Goal: Task Accomplishment & Management: Manage account settings

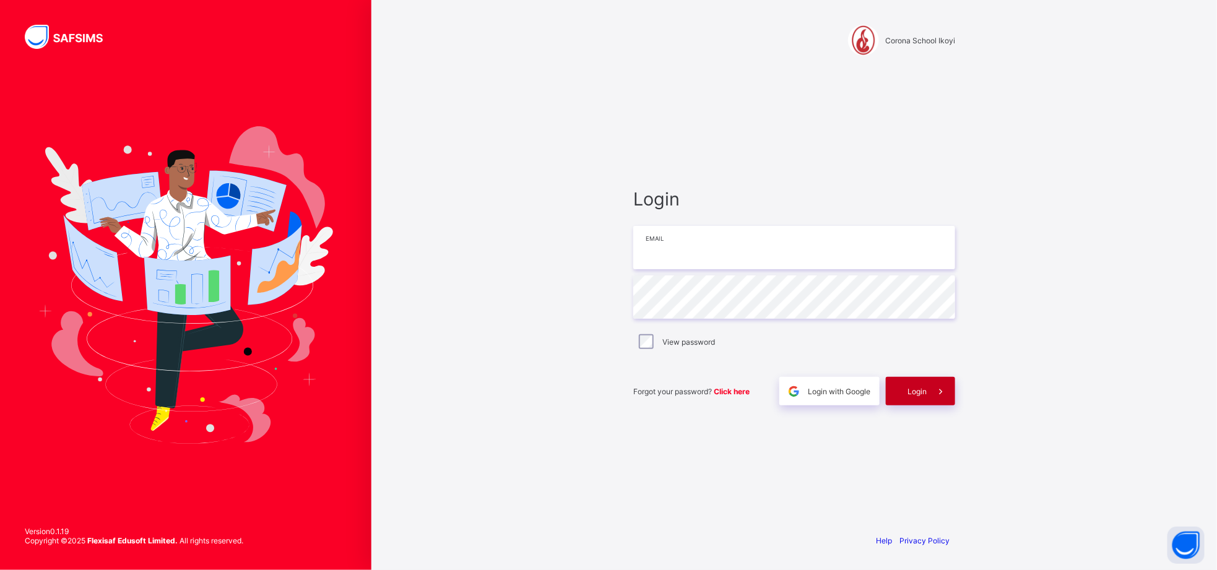
type input "**********"
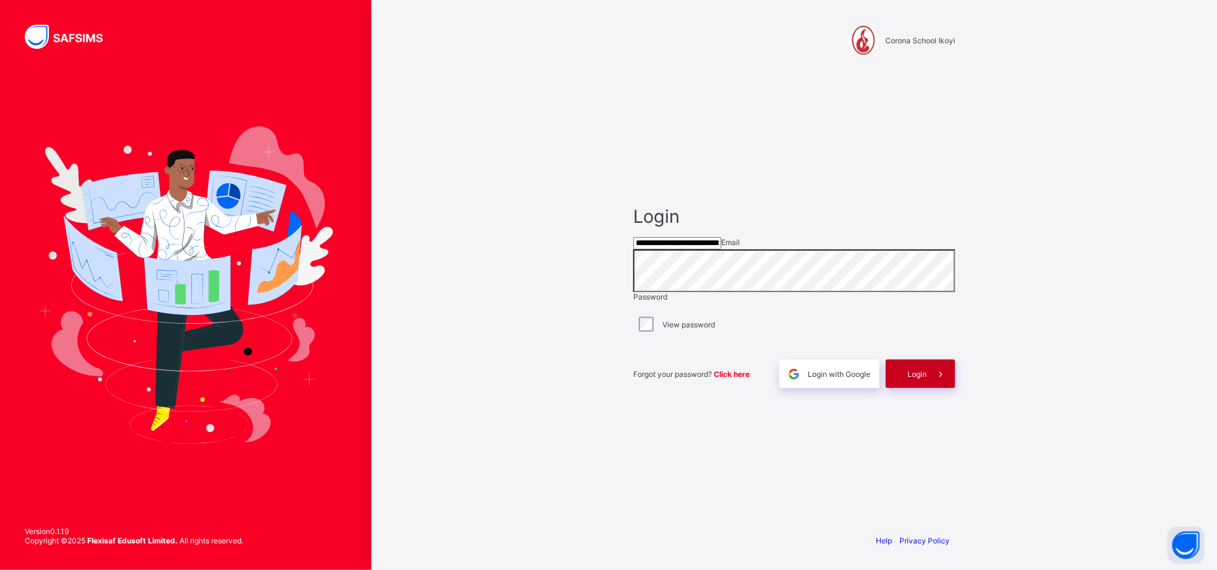
click at [926, 379] on span "Login" at bounding box center [917, 374] width 19 height 9
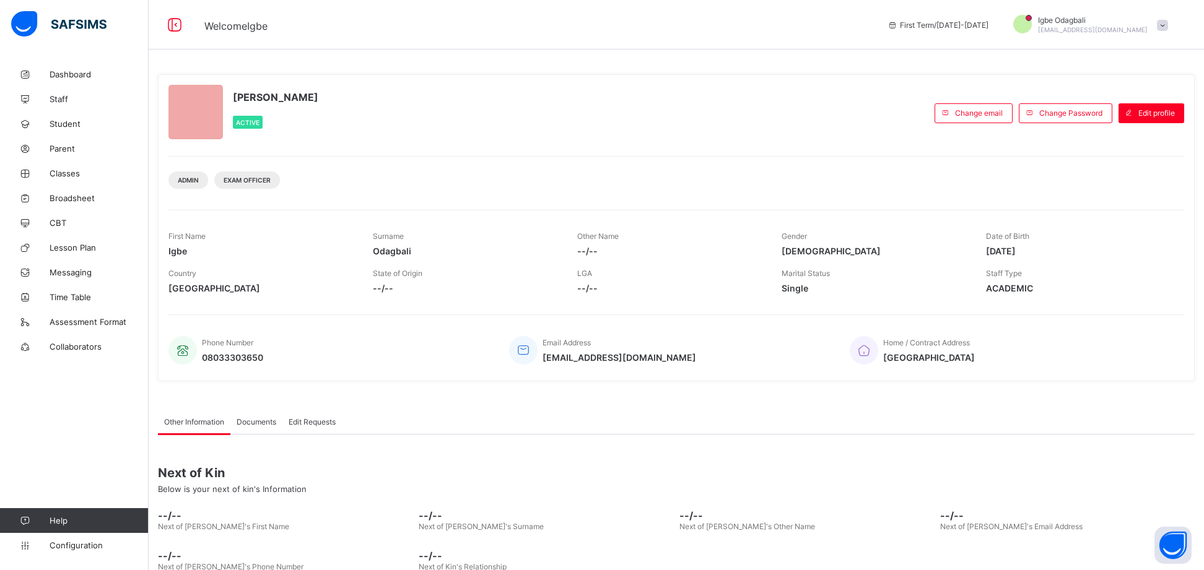
click at [1194, 253] on div "[PERSON_NAME] Active Change email Change Password Edit profile Admin Exam Offic…" at bounding box center [676, 227] width 1036 height 307
click at [89, 164] on link "Classes" at bounding box center [74, 173] width 149 height 25
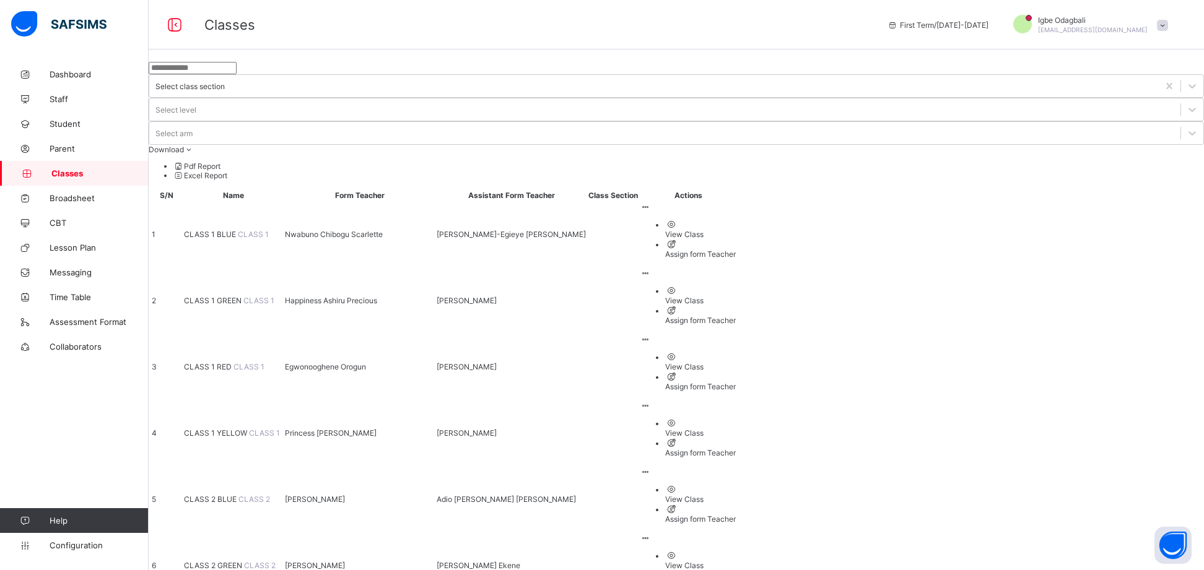
click at [238, 230] on span "CLASS 1 BLUE" at bounding box center [211, 234] width 54 height 9
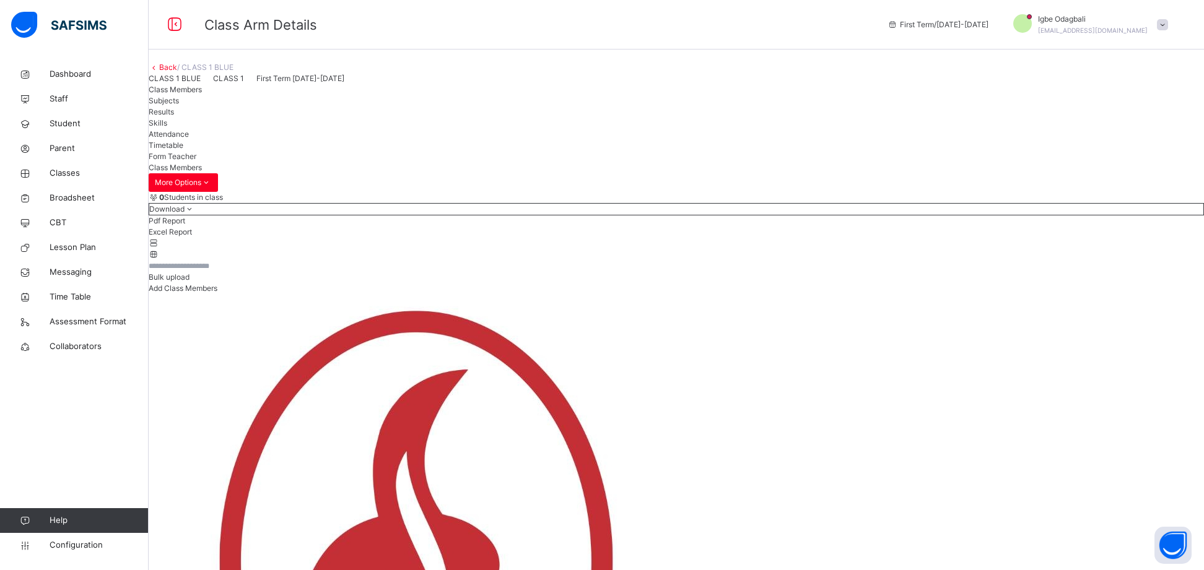
click at [174, 116] on span "Results" at bounding box center [161, 111] width 25 height 9
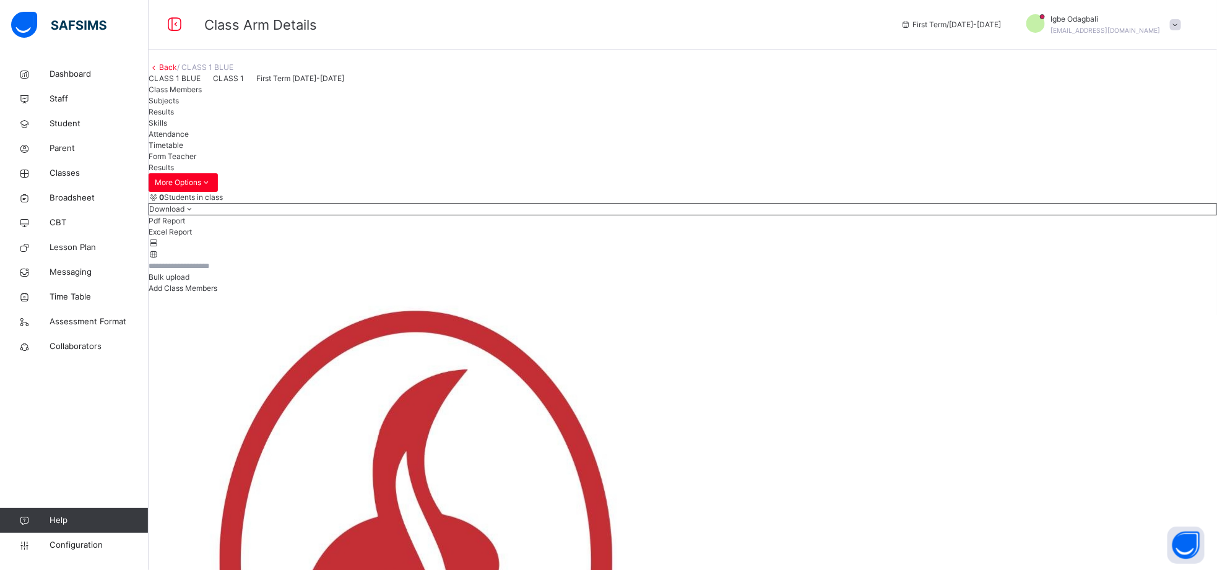
click at [202, 94] on span "Class Members" at bounding box center [175, 89] width 53 height 9
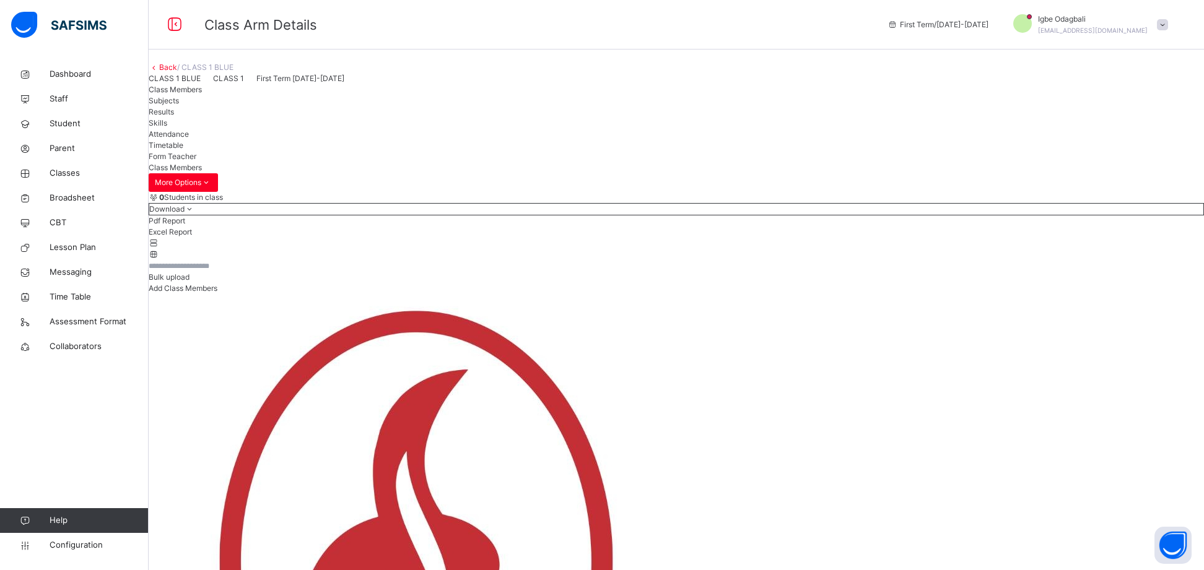
click at [177, 72] on link "Back" at bounding box center [168, 67] width 18 height 9
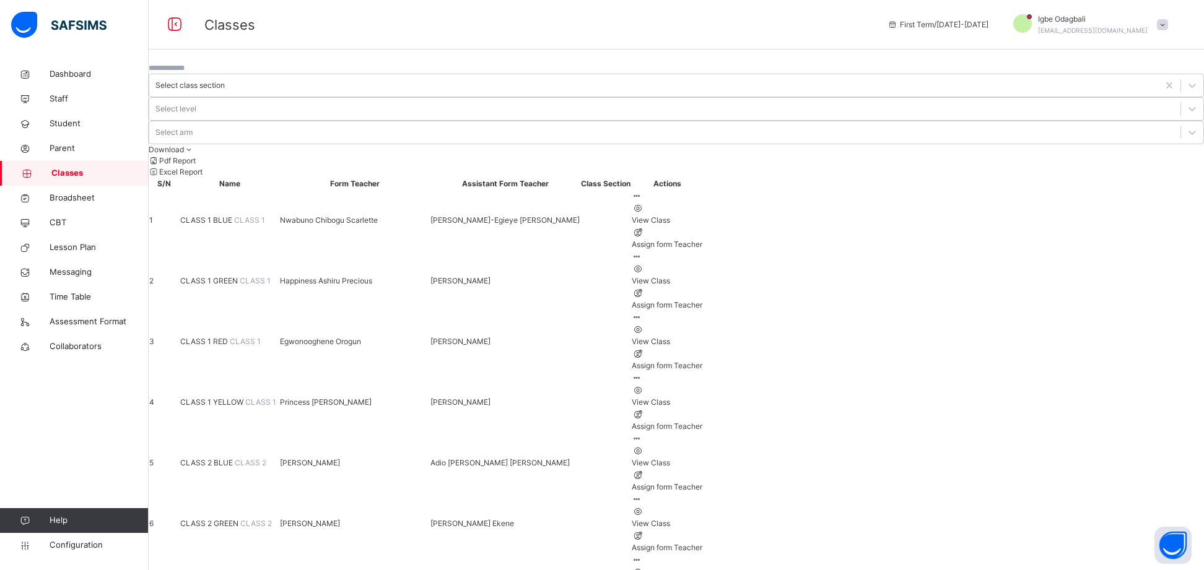
click at [240, 276] on span "CLASS 1 GREEN" at bounding box center [209, 280] width 59 height 9
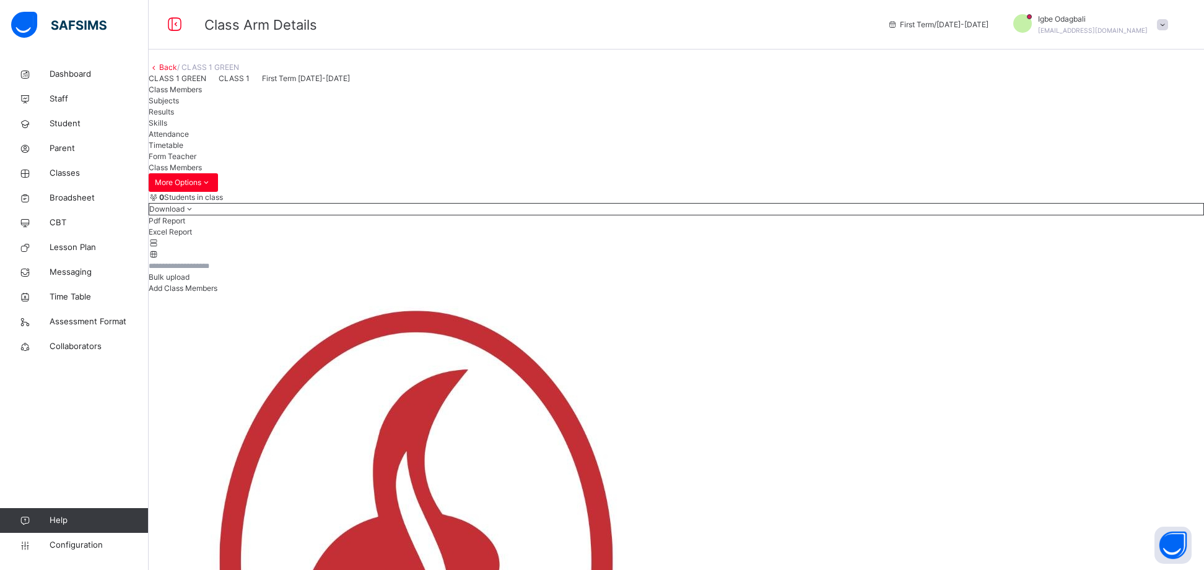
click at [177, 72] on link "Back" at bounding box center [168, 67] width 18 height 9
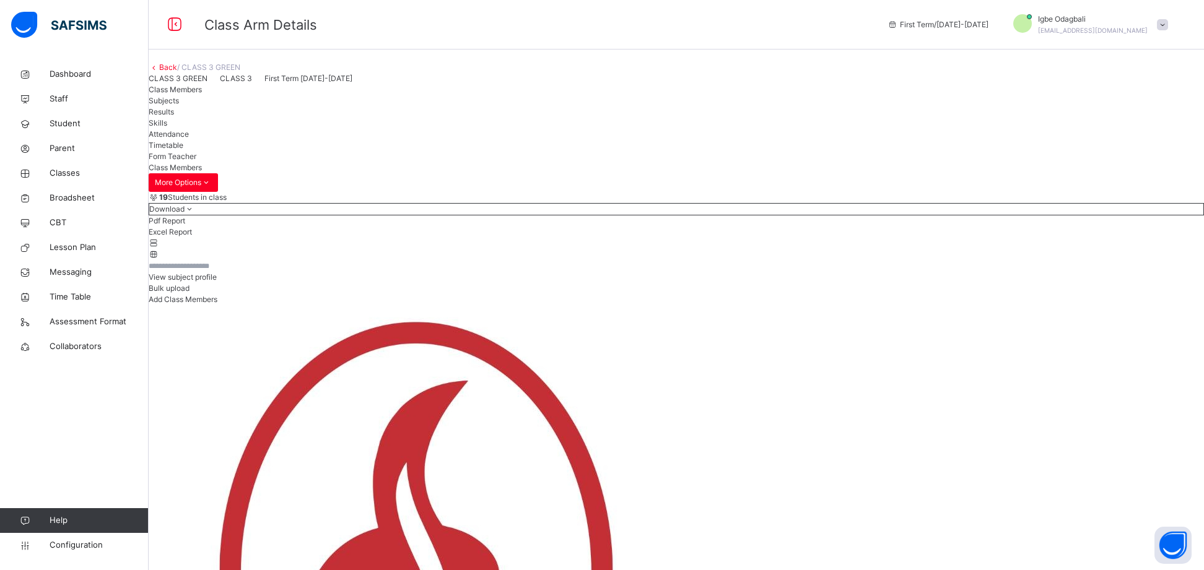
click at [177, 72] on link "Back" at bounding box center [168, 67] width 18 height 9
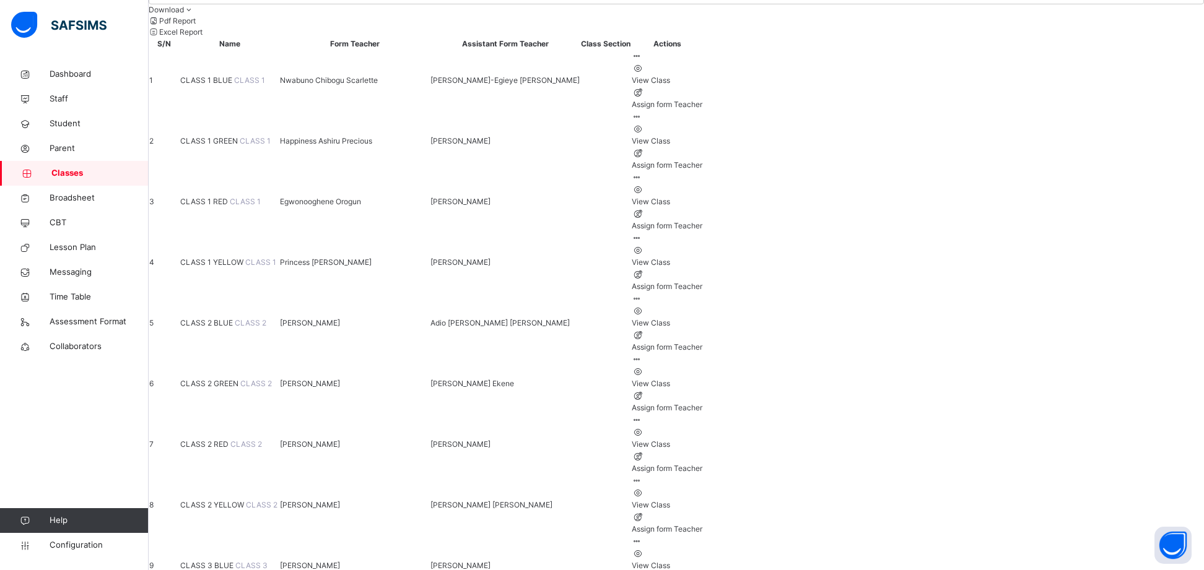
scroll to position [141, 0]
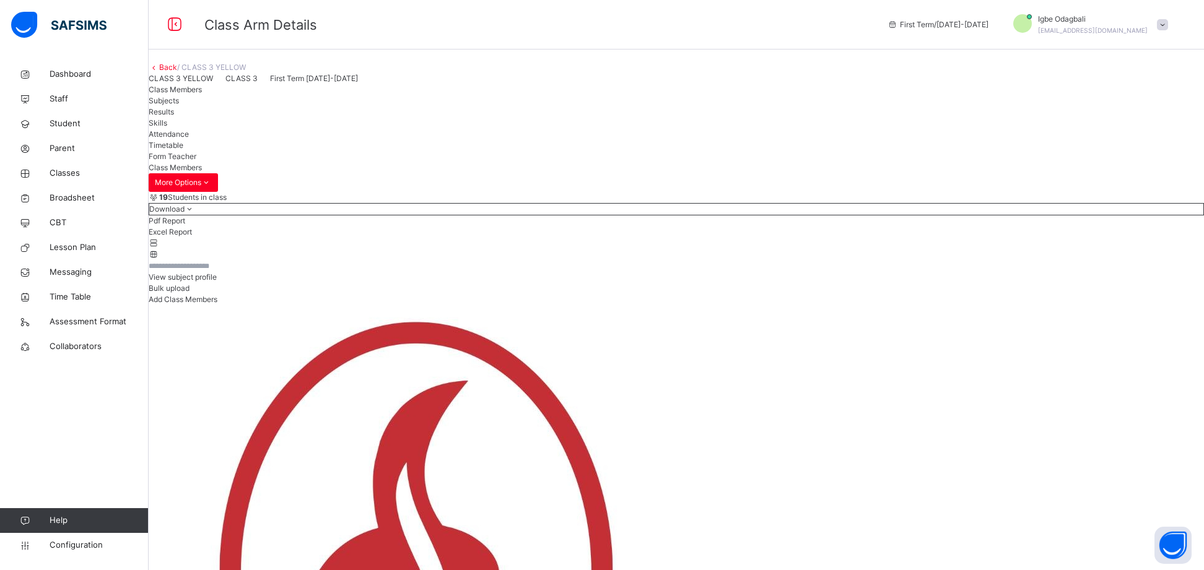
click at [1107, 162] on div "Class Members Subjects Results Skills Attendance Timetable Form Teacher" at bounding box center [676, 123] width 1055 height 78
click at [159, 72] on icon at bounding box center [154, 67] width 11 height 9
click at [177, 72] on link "Back" at bounding box center [168, 67] width 18 height 9
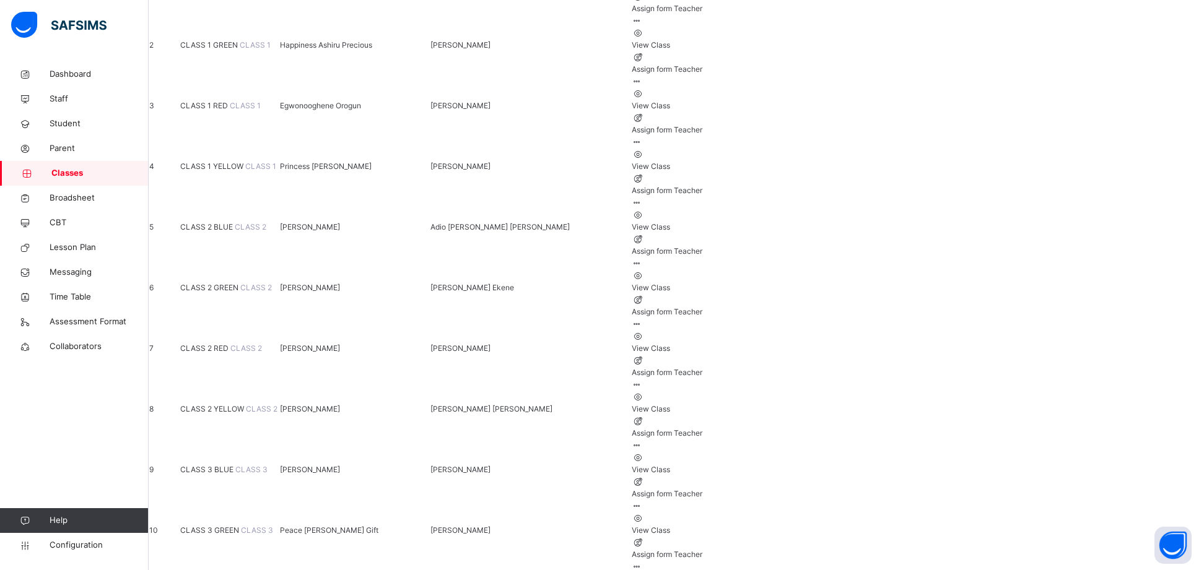
scroll to position [237, 0]
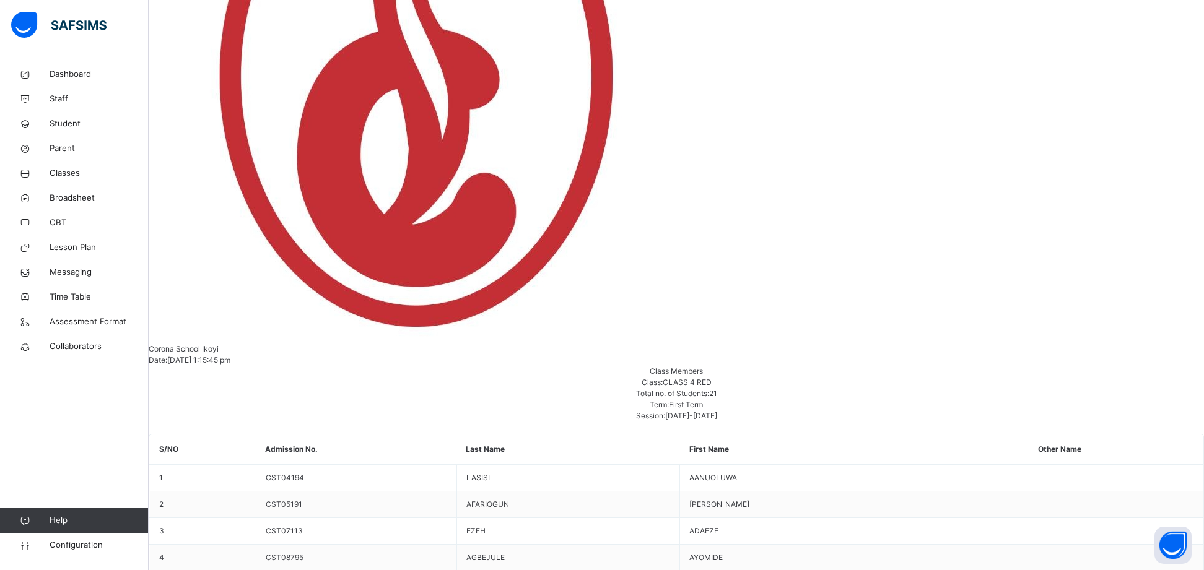
scroll to position [500, 0]
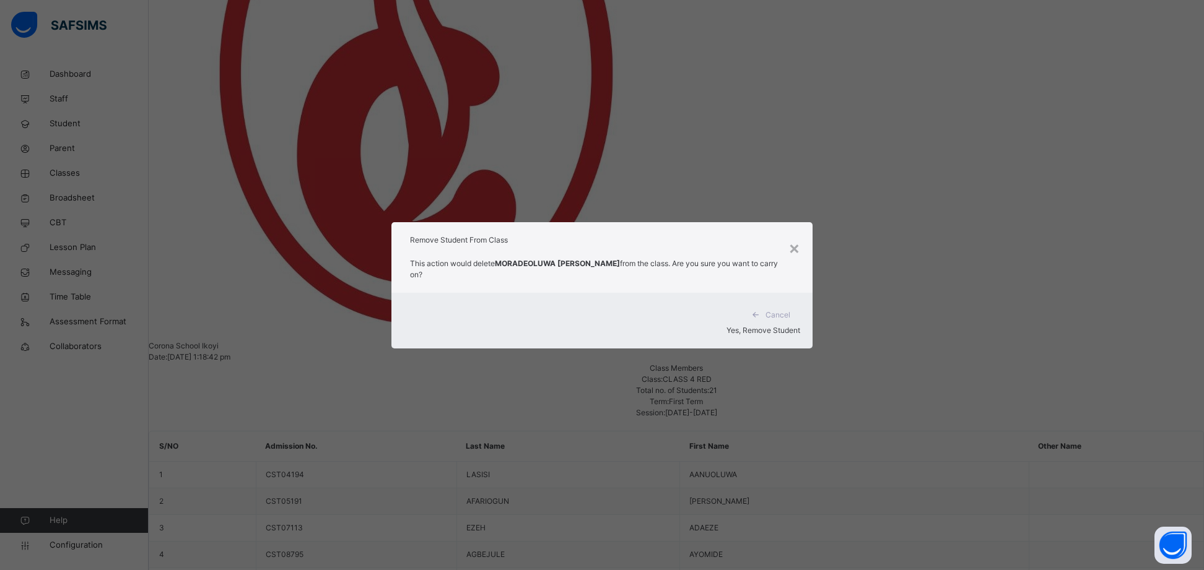
click at [753, 326] on span "Yes, Remove Student" at bounding box center [763, 330] width 74 height 9
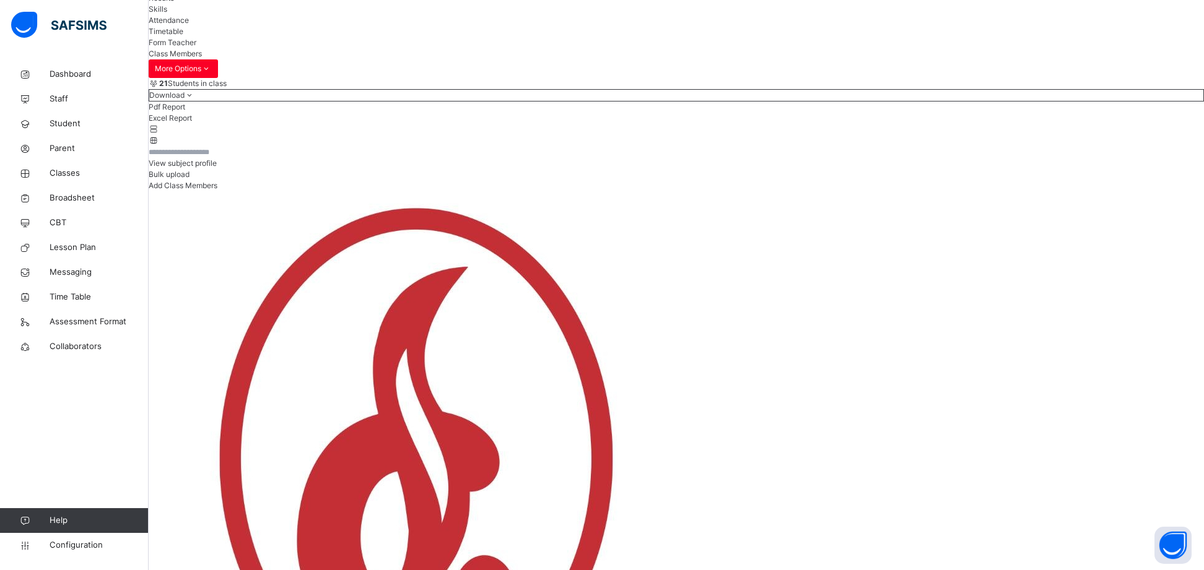
scroll to position [64, 0]
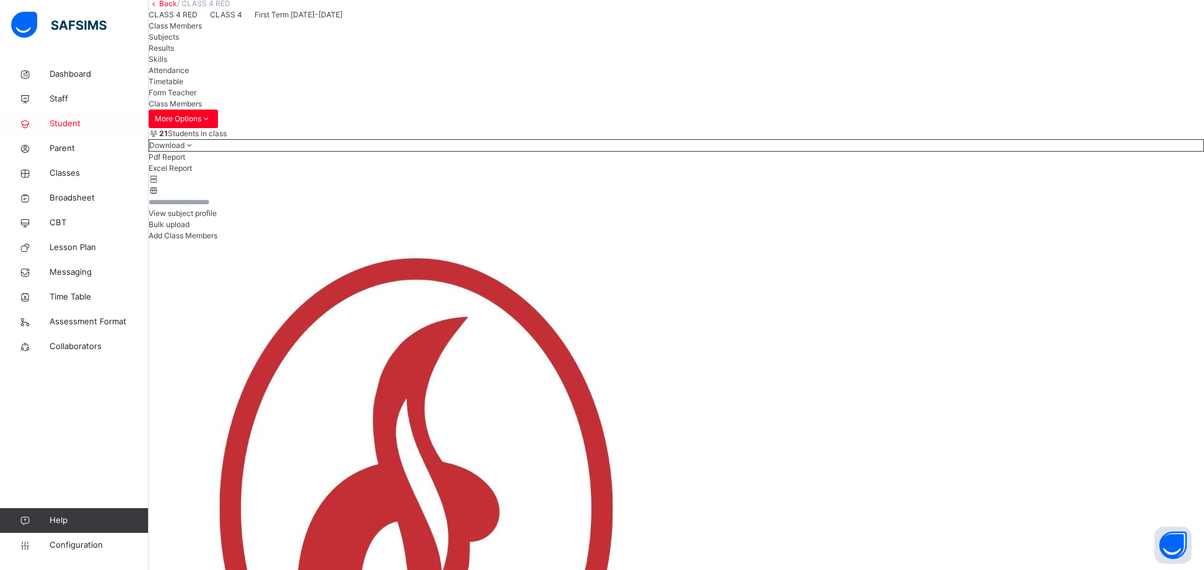
click at [92, 121] on span "Student" at bounding box center [99, 124] width 99 height 12
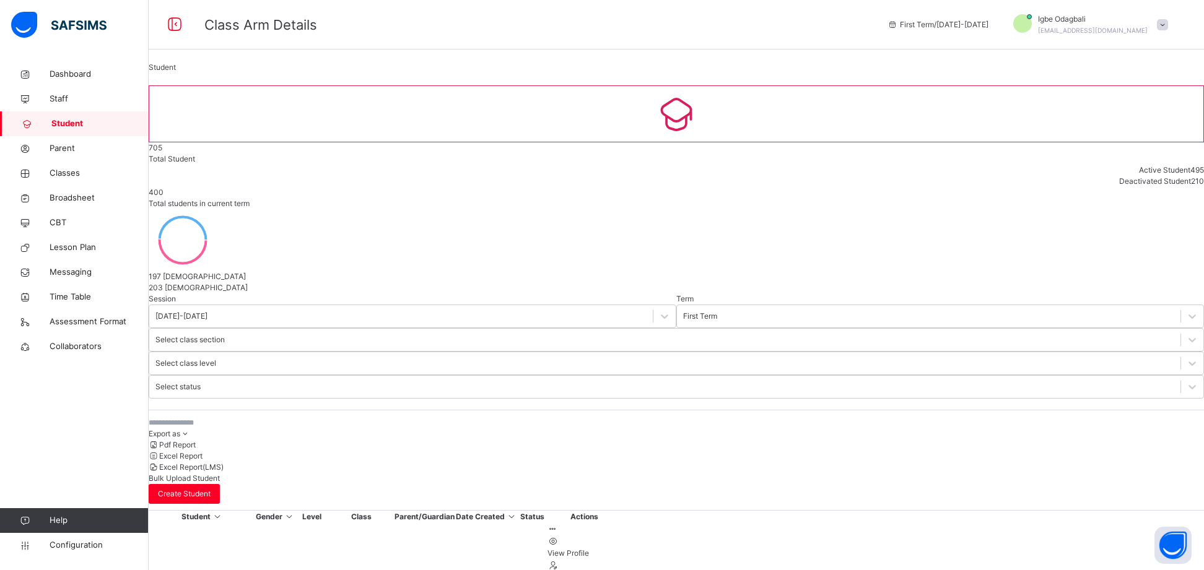
click at [282, 417] on input "text" at bounding box center [242, 422] width 186 height 11
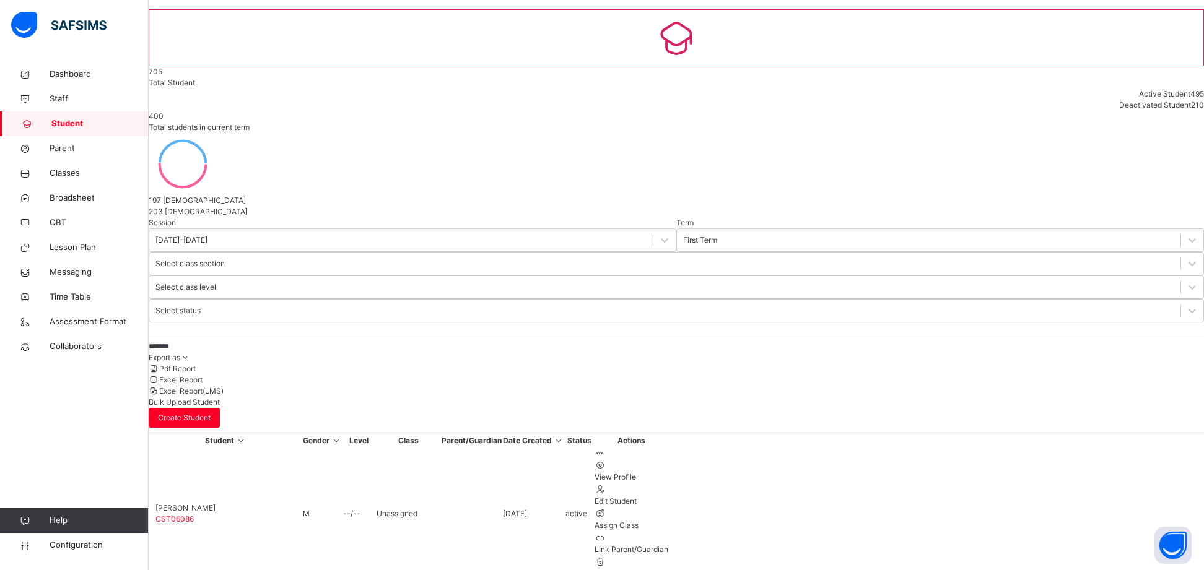
scroll to position [79, 0]
type input "*******"
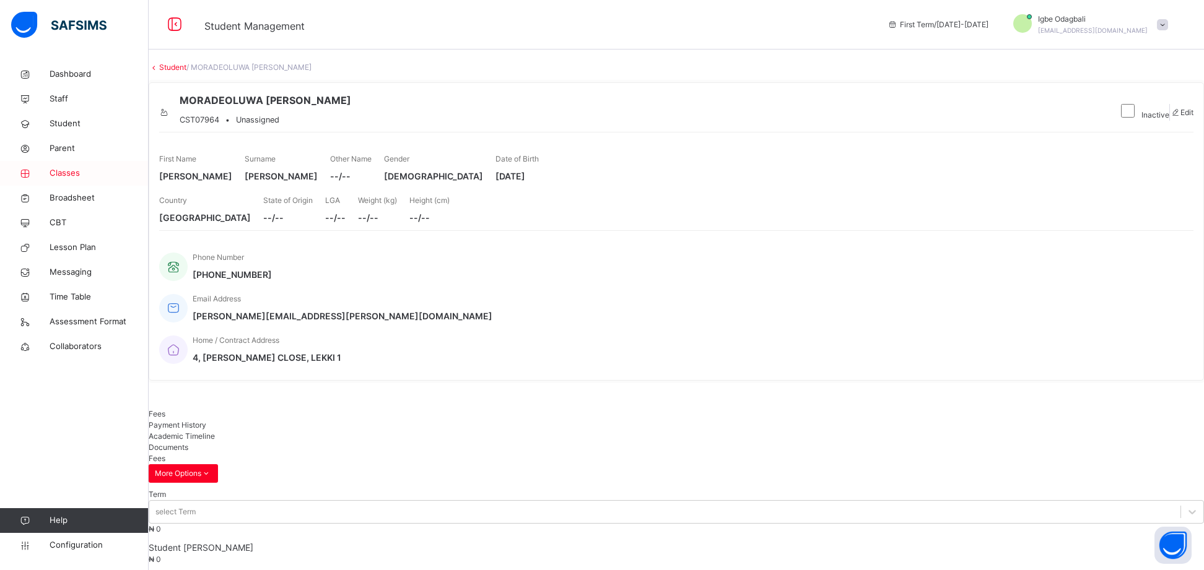
click at [65, 179] on span "Classes" at bounding box center [99, 173] width 99 height 12
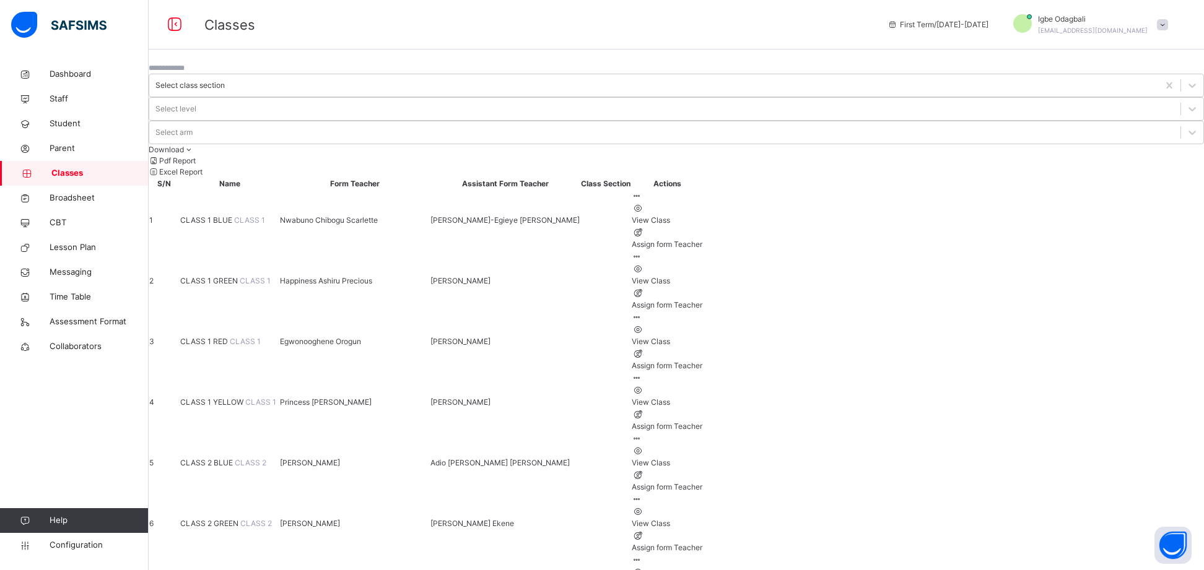
click at [223, 74] on input "text" at bounding box center [186, 68] width 74 height 11
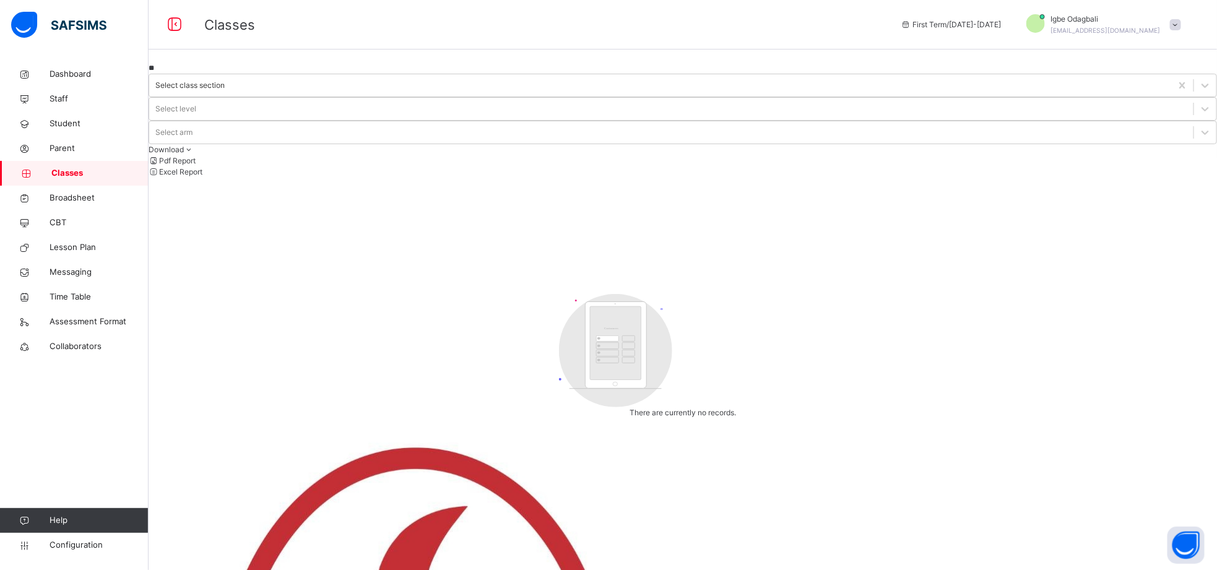
type input "*"
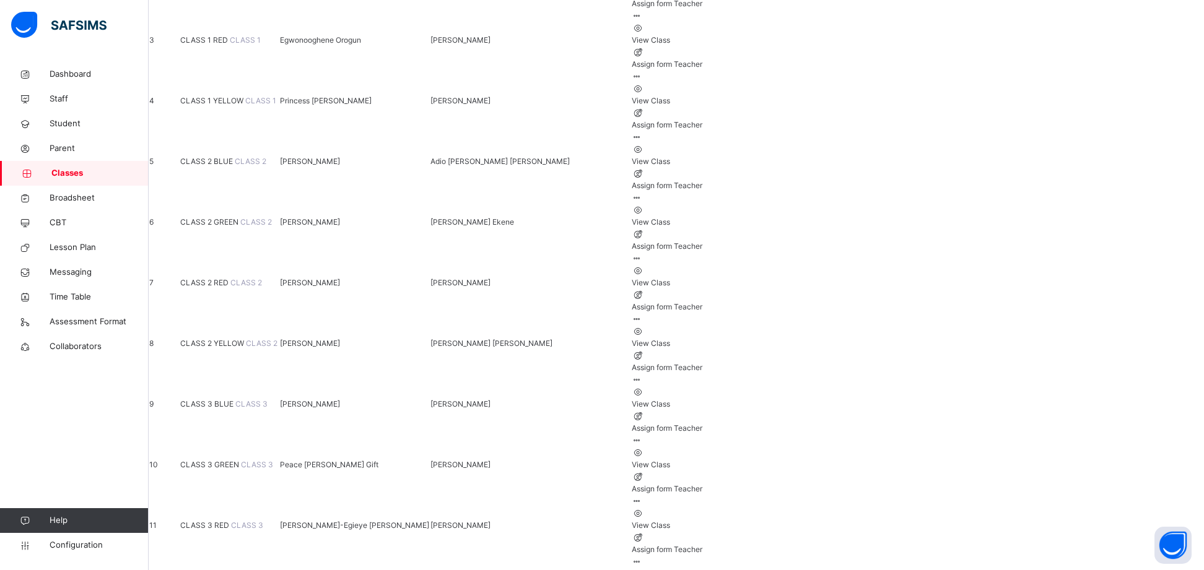
scroll to position [314, 0]
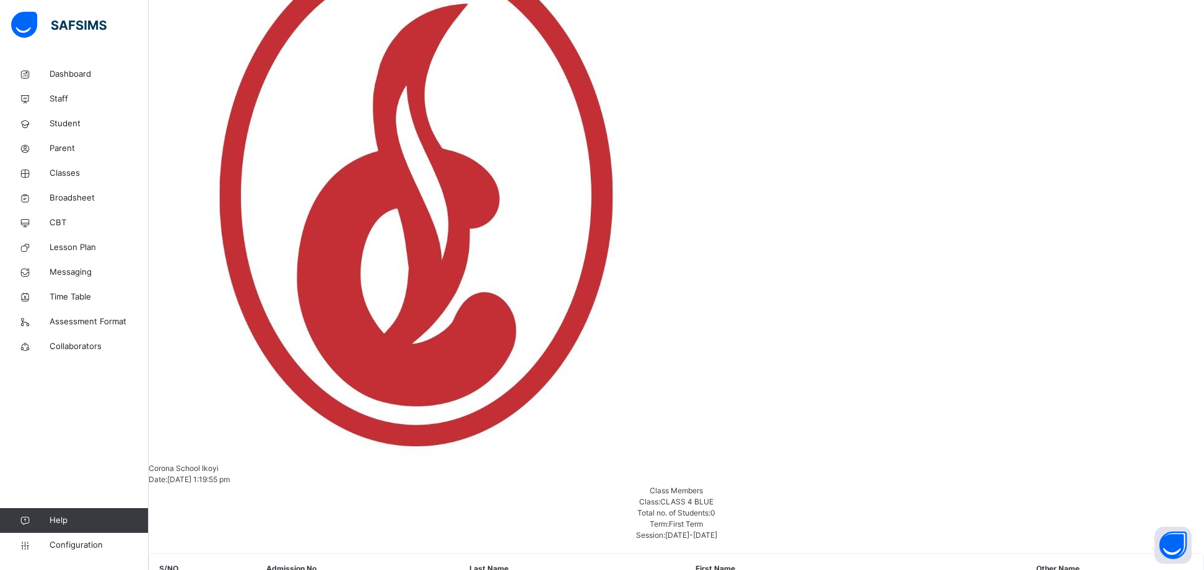
scroll to position [379, 0]
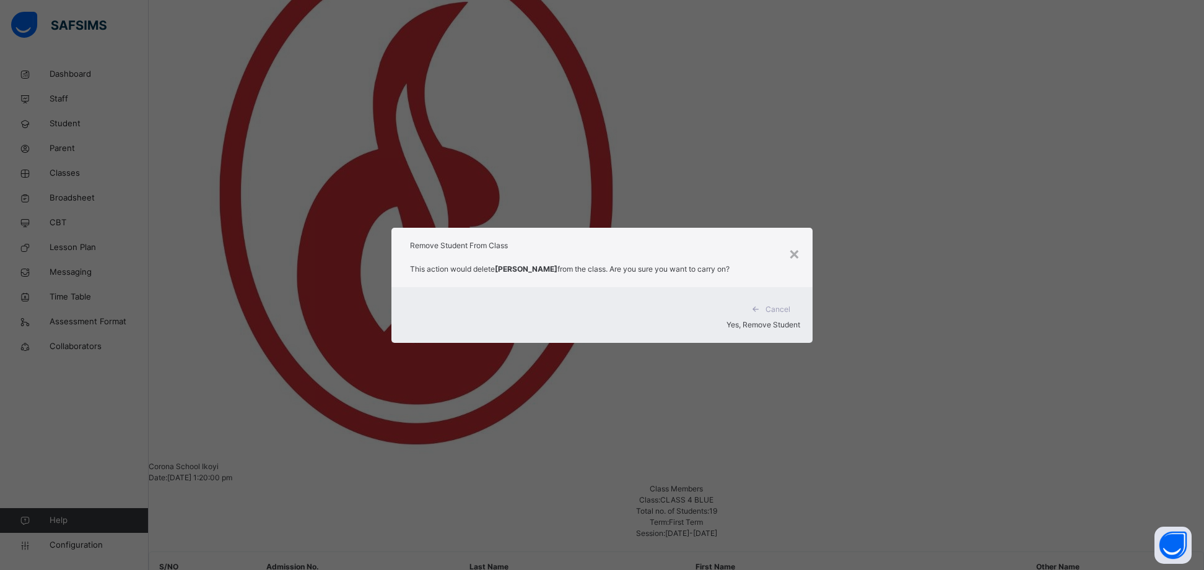
click at [726, 326] on div "Yes, Remove Student" at bounding box center [602, 324] width 396 height 11
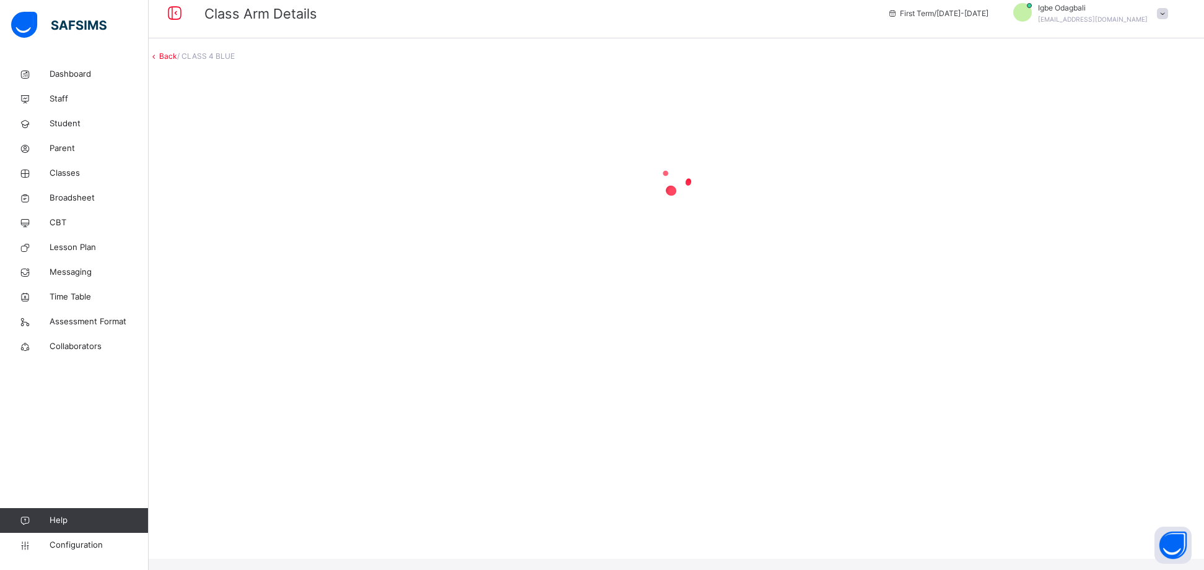
scroll to position [0, 0]
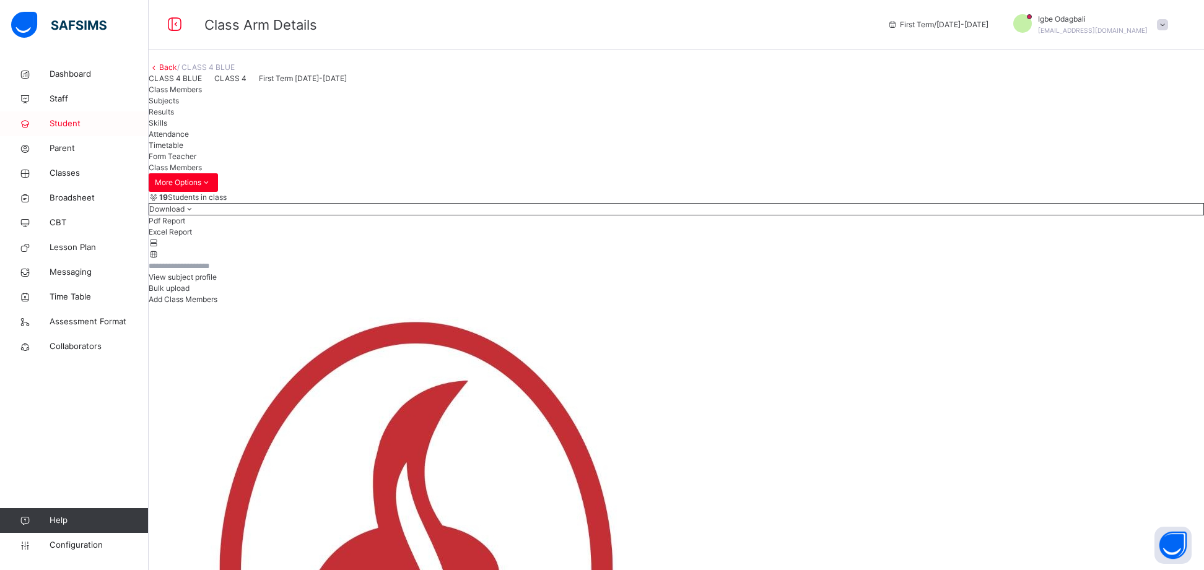
click at [61, 127] on span "Student" at bounding box center [99, 124] width 99 height 12
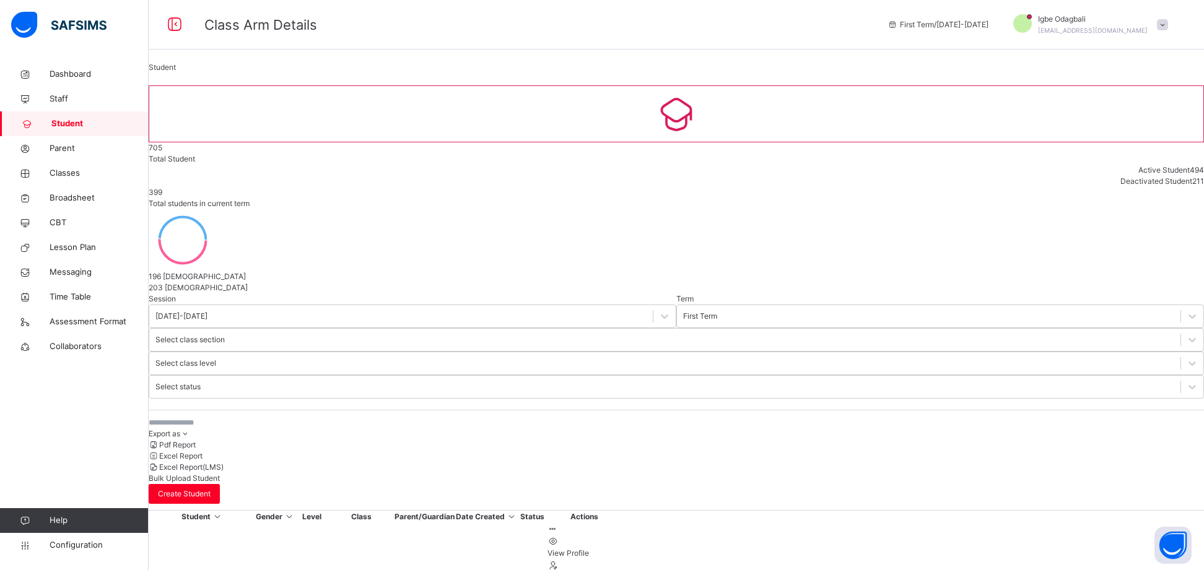
click at [242, 417] on input "text" at bounding box center [242, 422] width 186 height 11
type input "******"
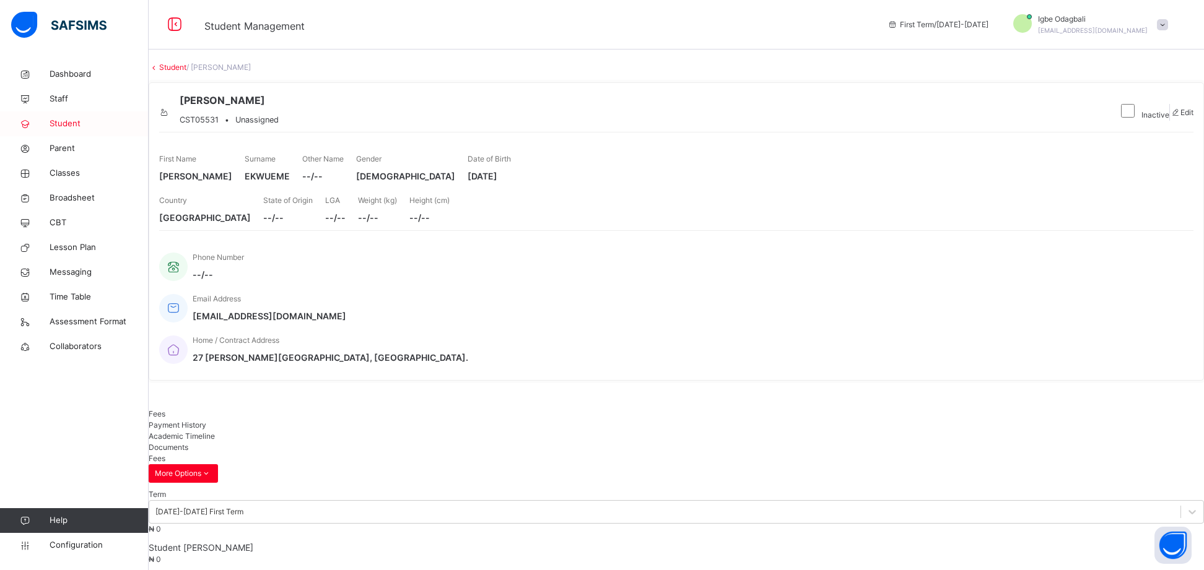
click at [75, 119] on span "Student" at bounding box center [99, 124] width 99 height 12
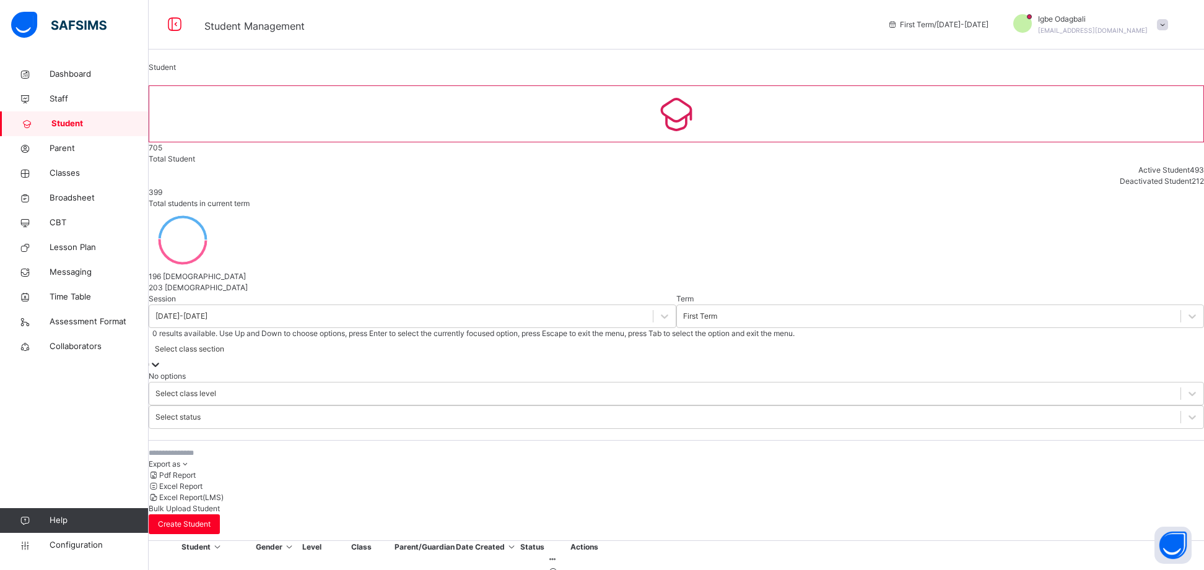
click at [224, 344] on div "Select class section" at bounding box center [189, 349] width 69 height 11
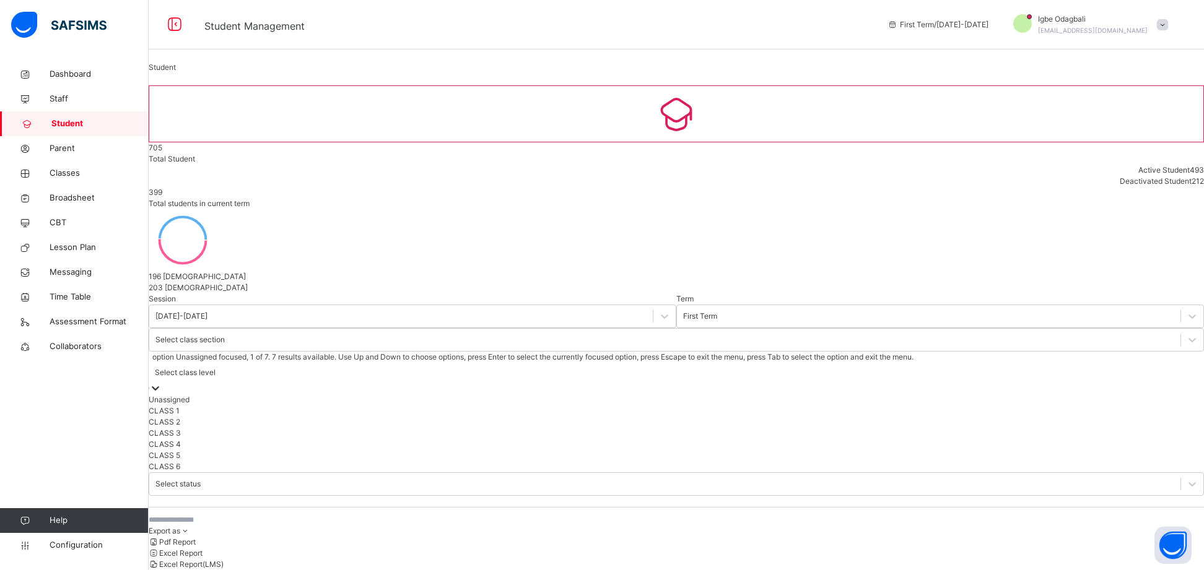
click at [215, 367] on div "Select class level" at bounding box center [185, 372] width 61 height 11
click at [630, 472] on div "Select status" at bounding box center [676, 484] width 1055 height 24
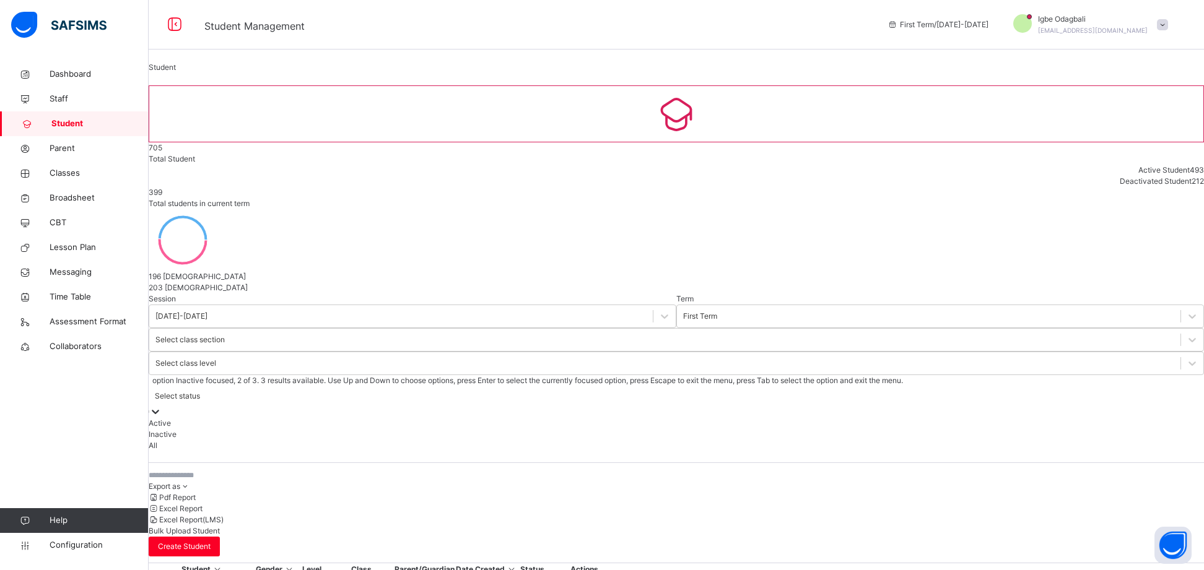
click at [612, 429] on div "Inactive" at bounding box center [676, 434] width 1055 height 11
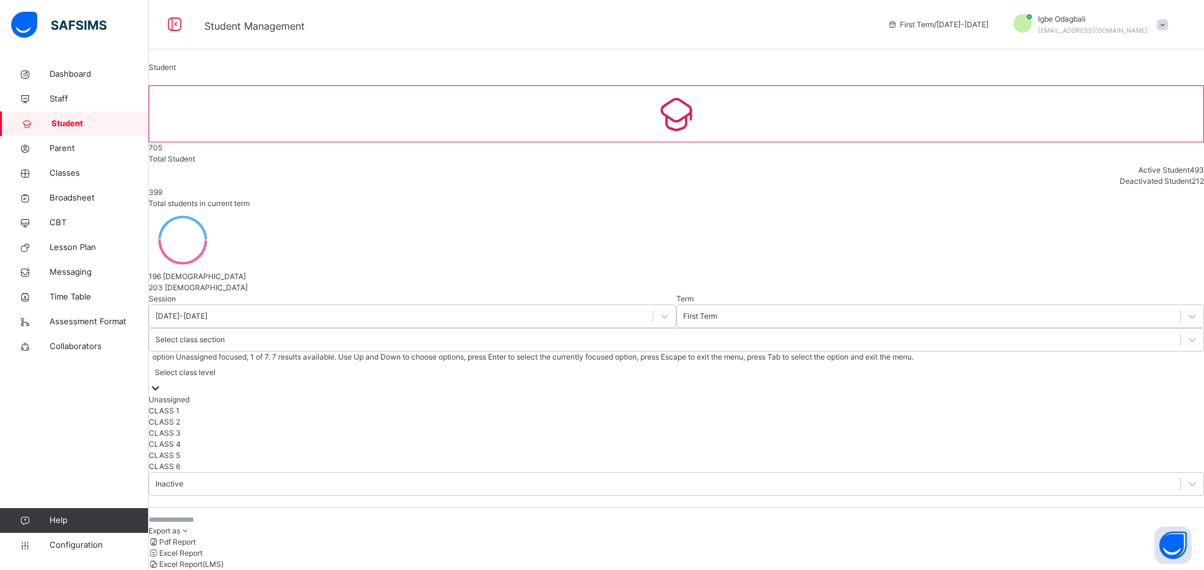
click at [526, 363] on div "Select class level" at bounding box center [676, 372] width 1055 height 19
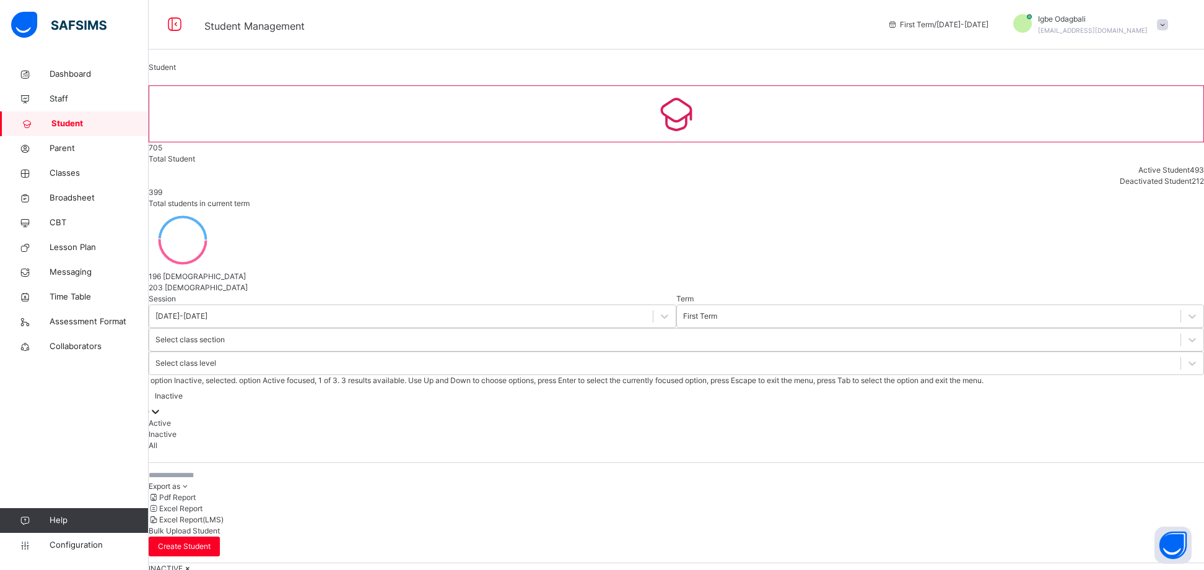
click at [183, 391] on div "Inactive" at bounding box center [169, 396] width 28 height 11
click at [614, 440] on div "All" at bounding box center [676, 445] width 1055 height 11
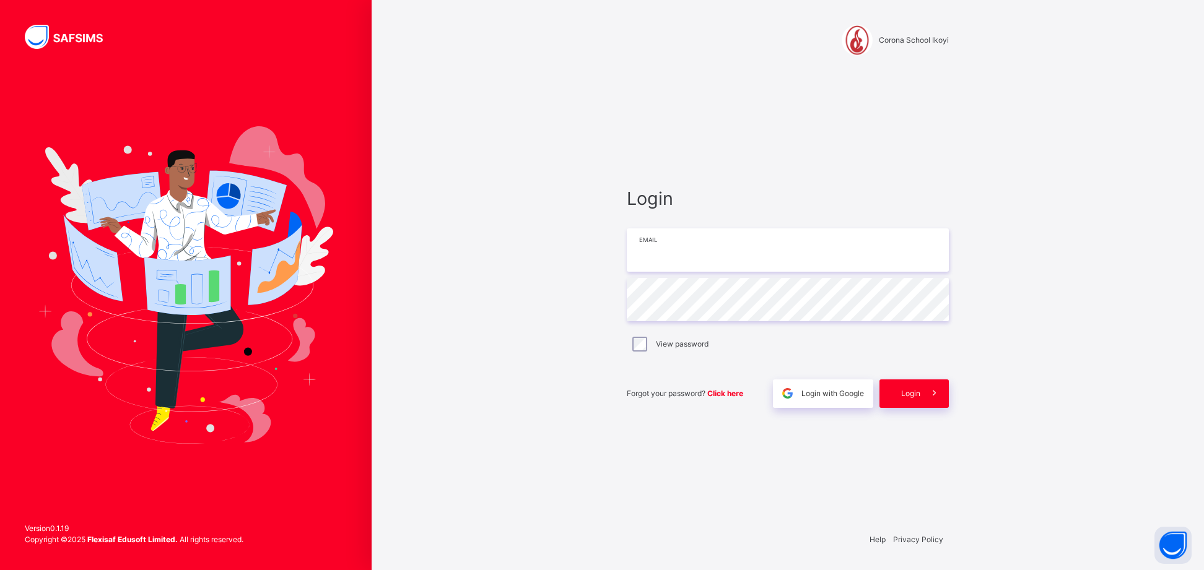
type input "**********"
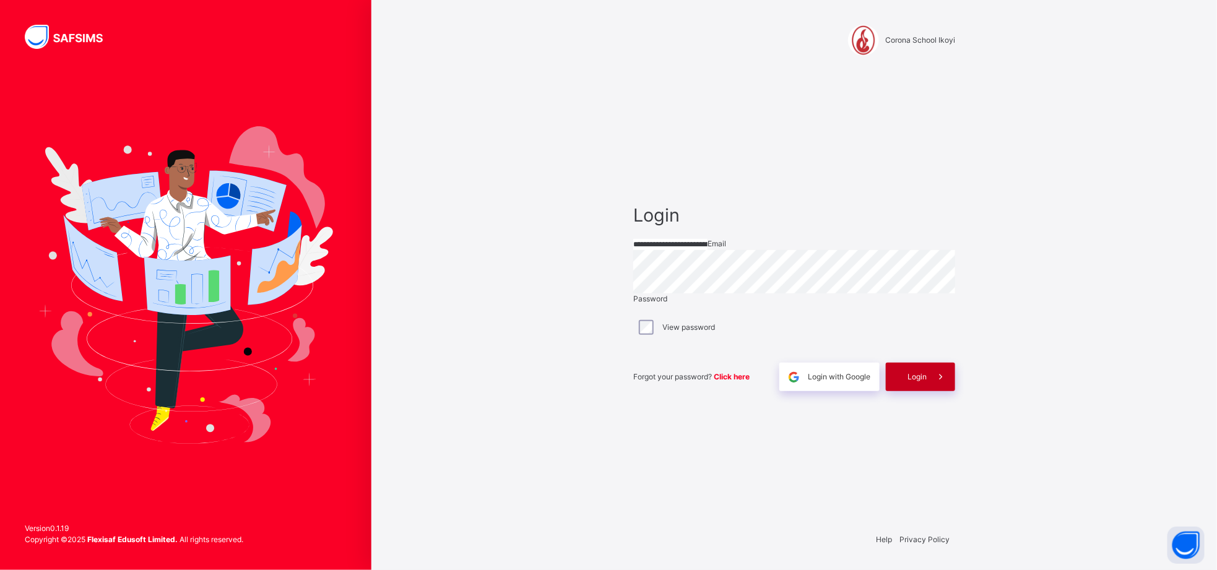
click at [906, 391] on div "Login" at bounding box center [920, 377] width 69 height 28
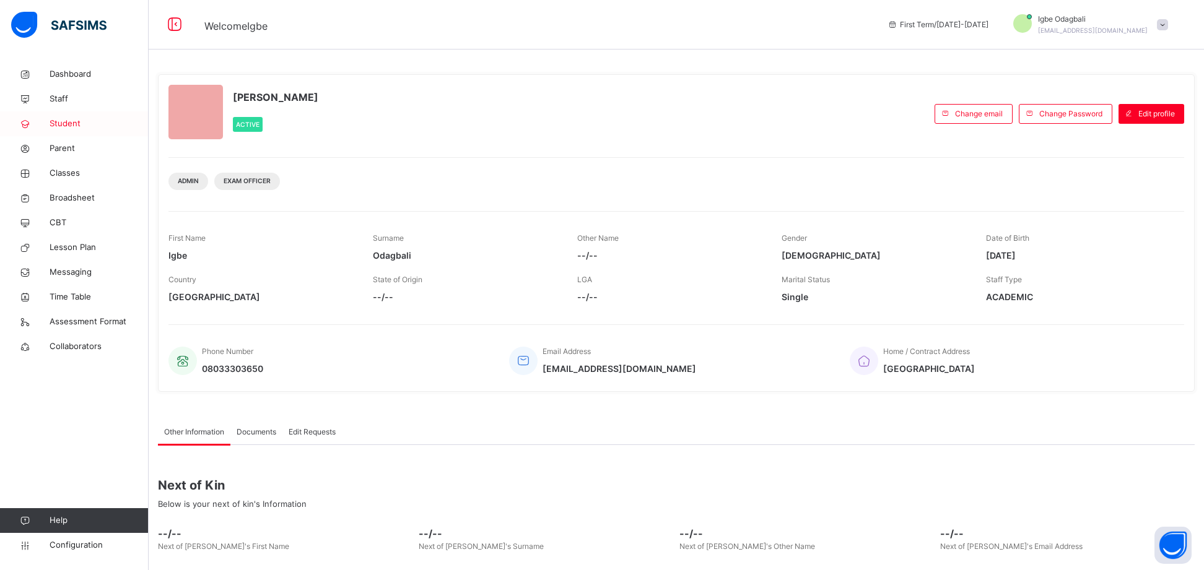
click at [71, 121] on span "Student" at bounding box center [99, 124] width 99 height 12
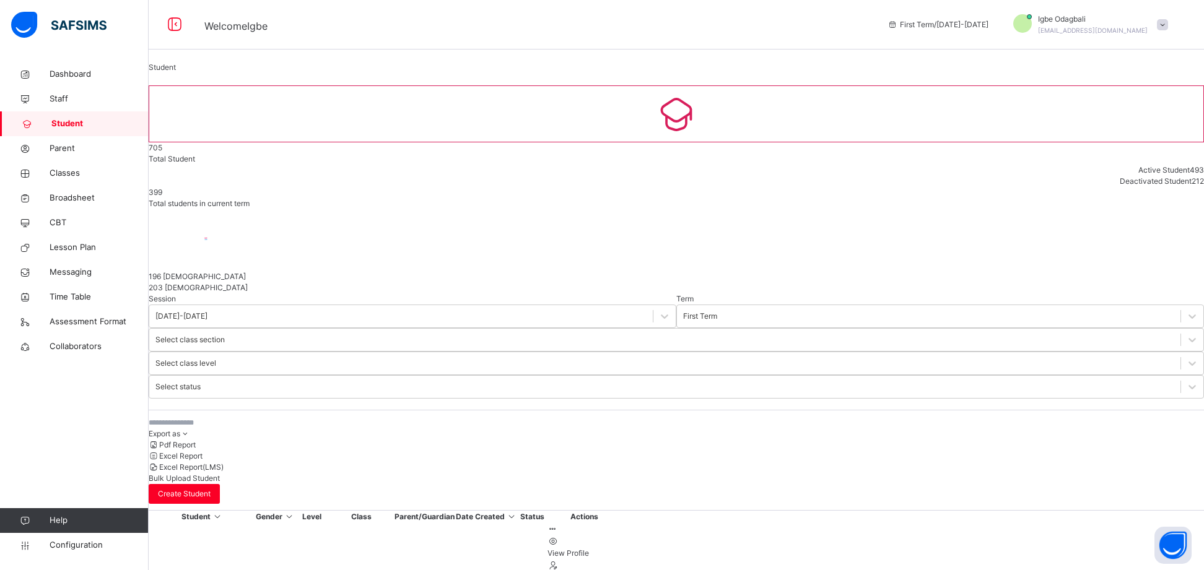
click at [251, 417] on input "text" at bounding box center [242, 422] width 186 height 11
type input "********"
